Goal: Check status

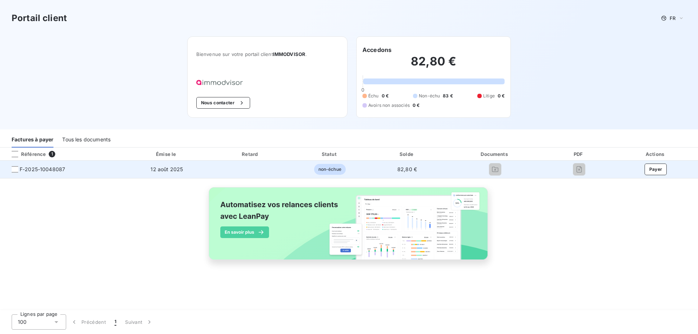
click at [146, 169] on td "12 août 2025" at bounding box center [166, 169] width 87 height 17
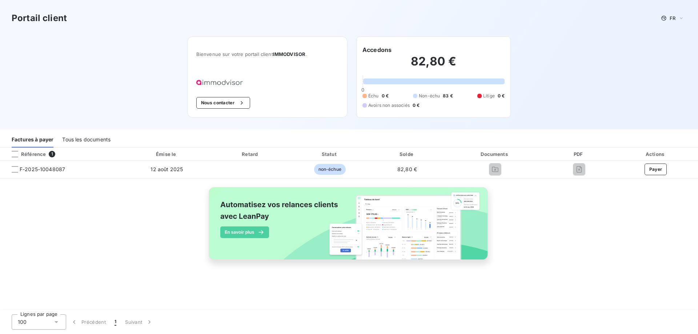
click at [79, 137] on div "Tous les documents" at bounding box center [86, 139] width 48 height 15
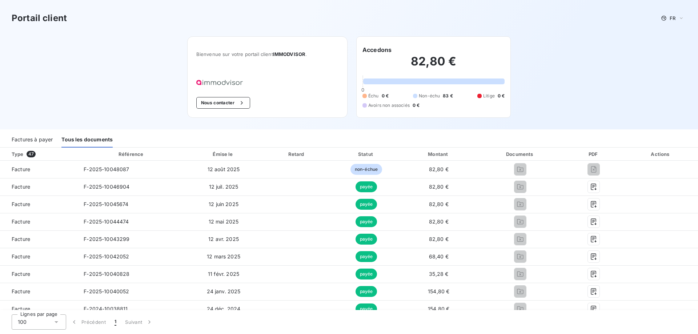
click at [45, 138] on div "Factures à payer" at bounding box center [32, 139] width 41 height 15
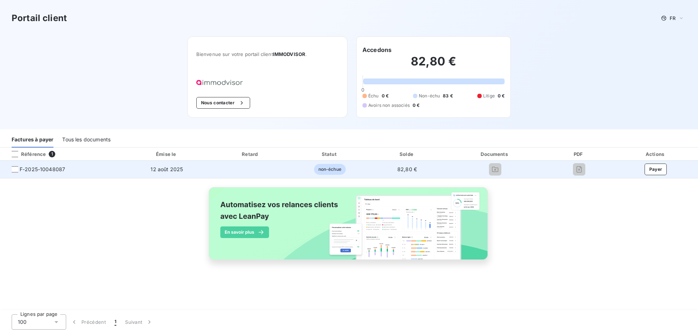
drag, startPoint x: 15, startPoint y: 170, endPoint x: 20, endPoint y: 171, distance: 5.5
click at [15, 170] on div at bounding box center [15, 169] width 7 height 7
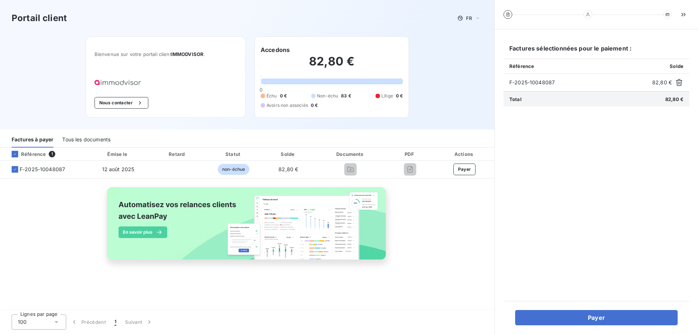
click at [81, 139] on div "Tous les documents" at bounding box center [86, 139] width 48 height 15
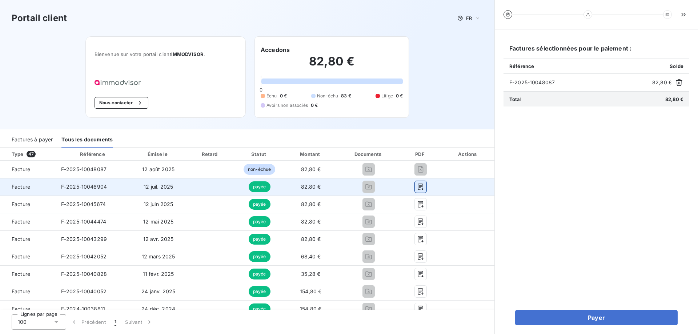
click at [417, 186] on icon "button" at bounding box center [420, 186] width 7 height 7
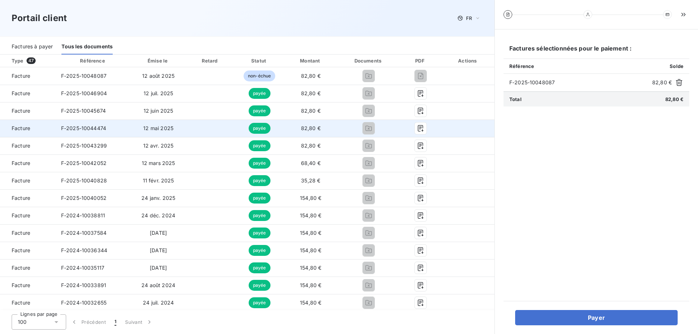
scroll to position [109, 0]
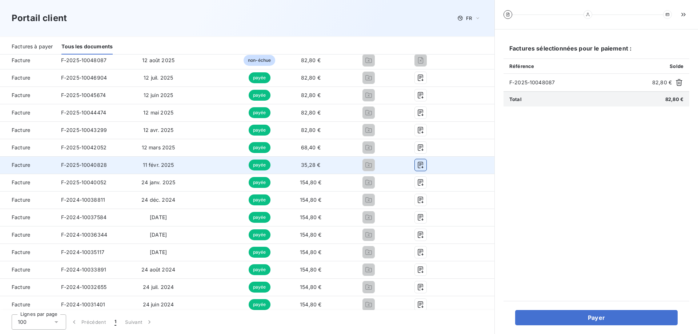
click at [417, 166] on icon "button" at bounding box center [420, 164] width 7 height 7
